Goal: Browse casually

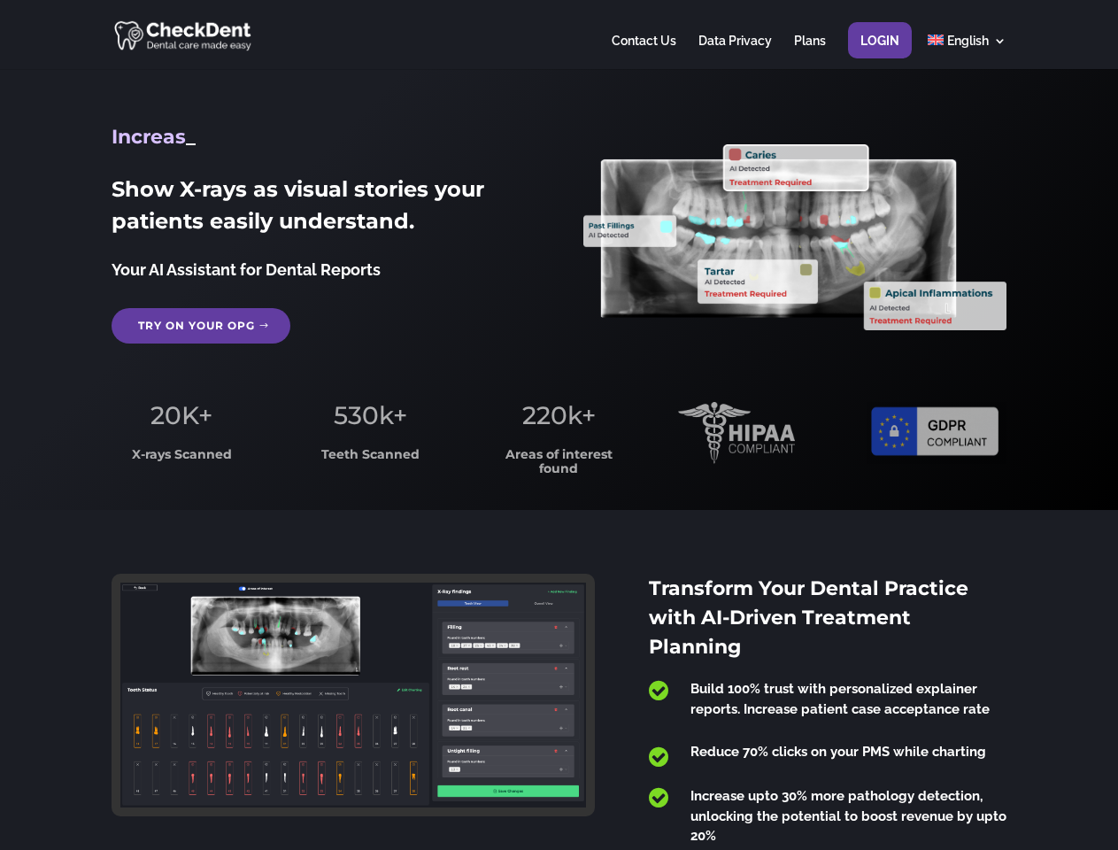
click at [559, 425] on span "220k+" at bounding box center [558, 415] width 73 height 30
click at [559, 35] on div at bounding box center [559, 34] width 894 height 69
click at [559, 425] on span "220k+" at bounding box center [558, 415] width 73 height 30
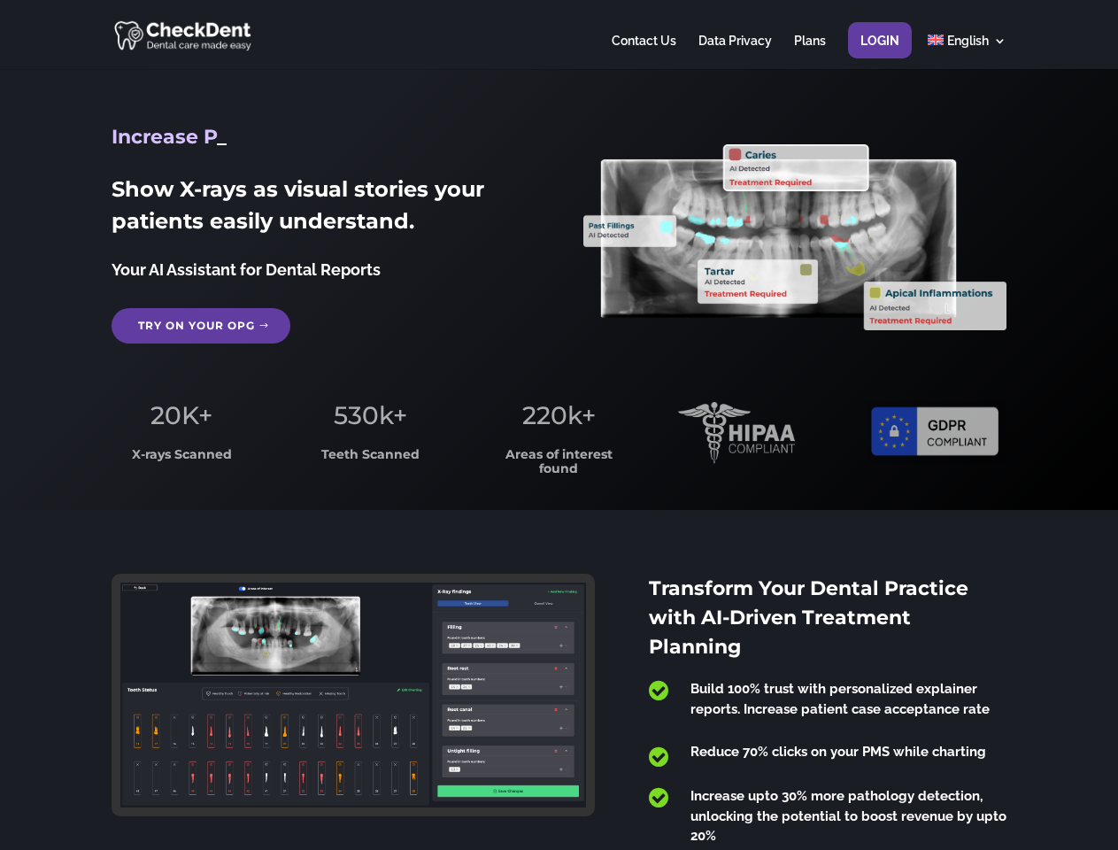
click at [559, 35] on div at bounding box center [559, 34] width 894 height 69
